Goal: Go to known website: Access a specific website the user already knows

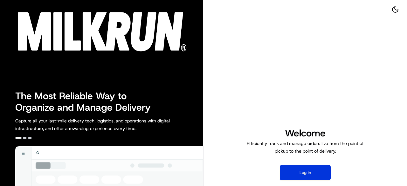
click at [300, 171] on button "Log in" at bounding box center [305, 172] width 51 height 15
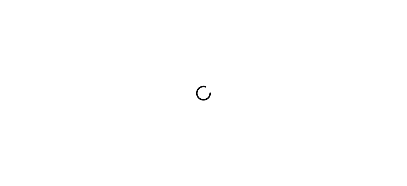
click at [1, 134] on div at bounding box center [203, 93] width 407 height 186
